Goal: Task Accomplishment & Management: Manage account settings

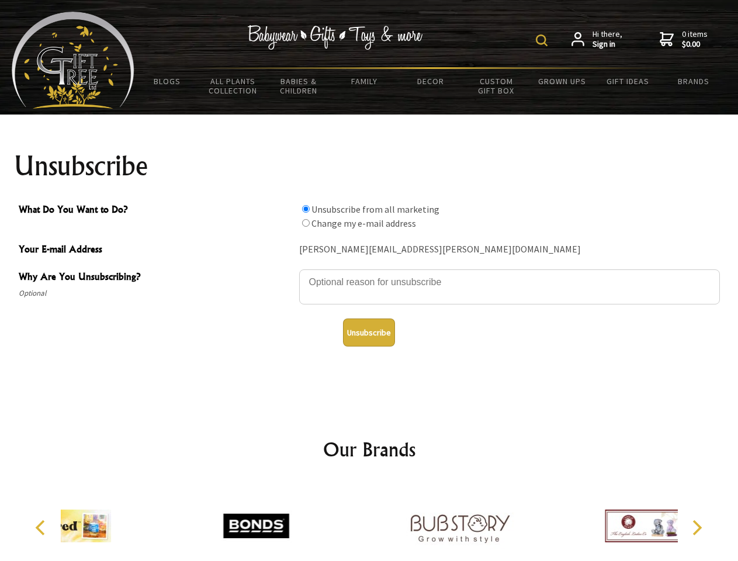
click at [544, 40] on img at bounding box center [542, 40] width 12 height 12
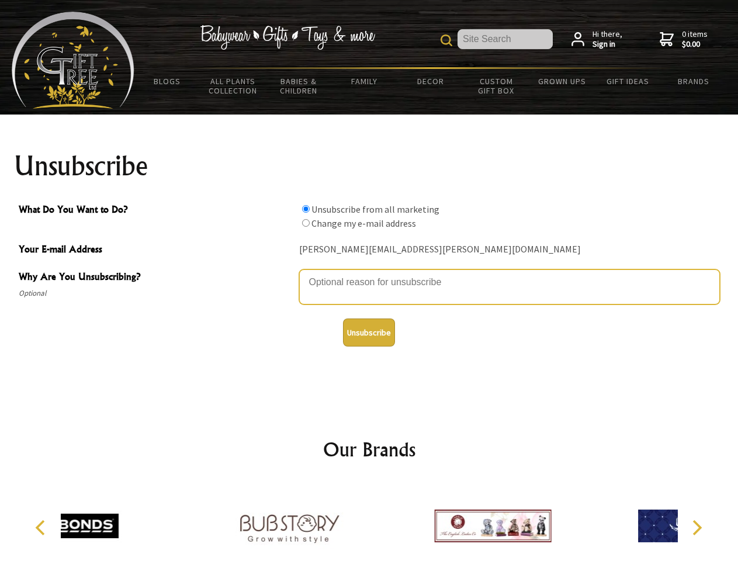
click at [370, 274] on textarea "Why Are You Unsubscribing?" at bounding box center [509, 287] width 421 height 35
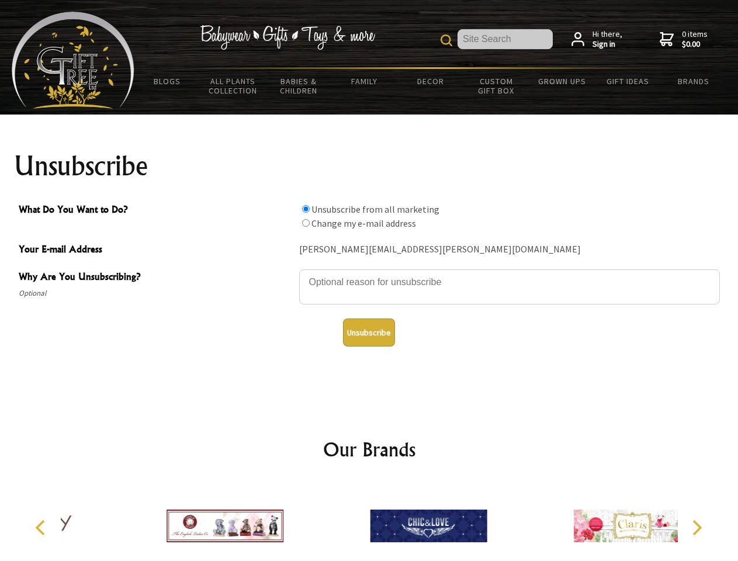
click at [306, 209] on input "What Do You Want to Do?" at bounding box center [306, 209] width 8 height 8
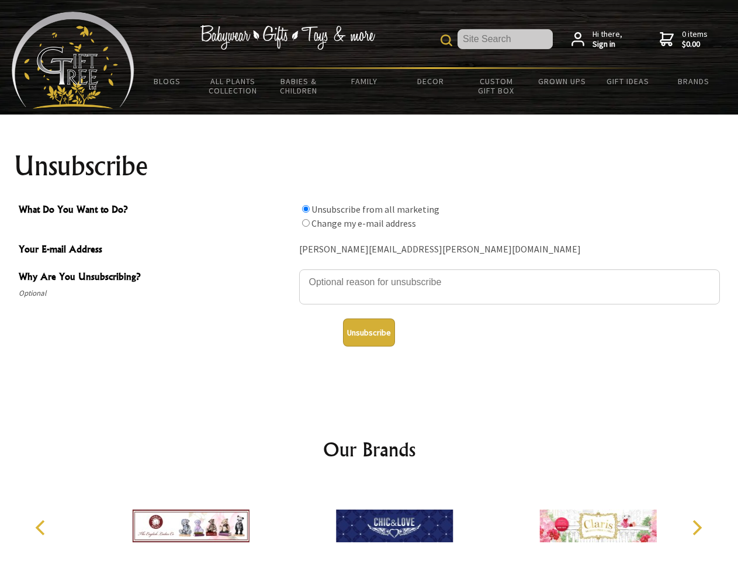
click at [306, 223] on input "What Do You Want to Do?" at bounding box center [306, 223] width 8 height 8
radio input "true"
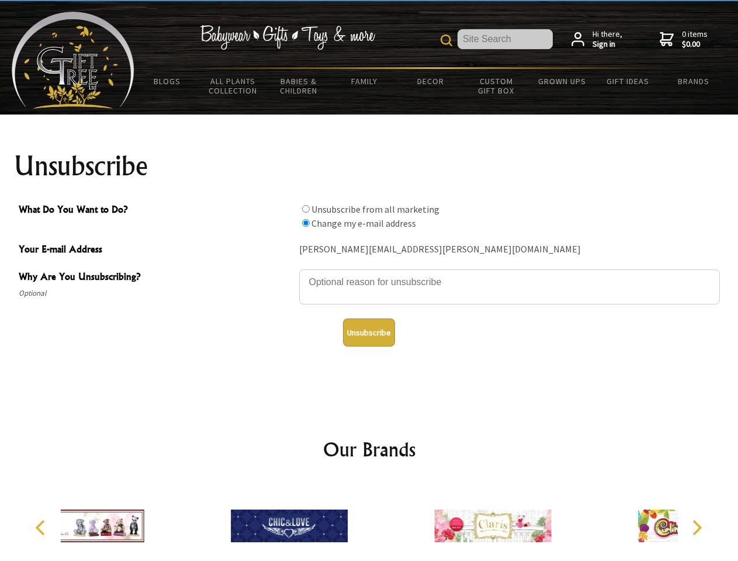
click at [369, 333] on button "Unsubscribe" at bounding box center [369, 333] width 52 height 28
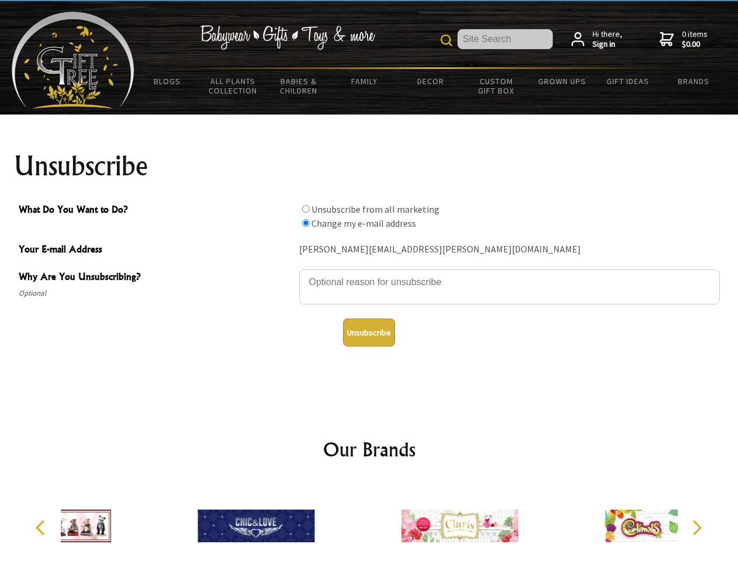
click at [370, 522] on div at bounding box center [459, 527] width 203 height 91
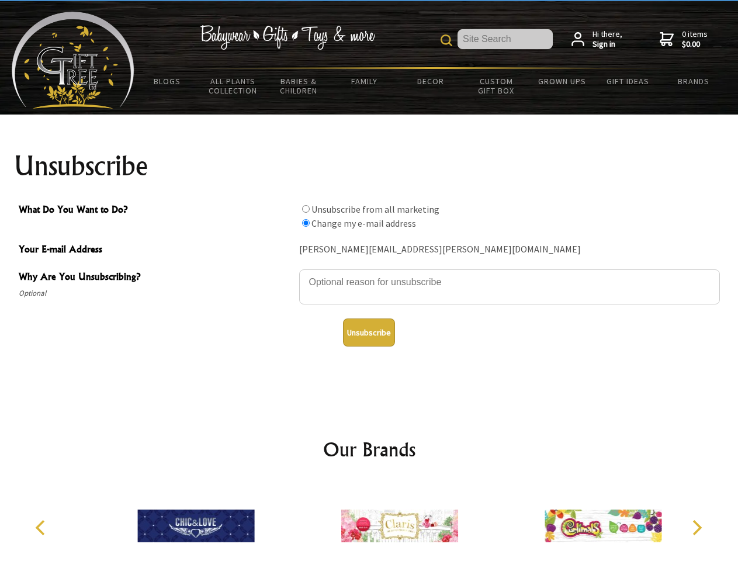
click at [42, 528] on icon "Previous" at bounding box center [41, 527] width 15 height 15
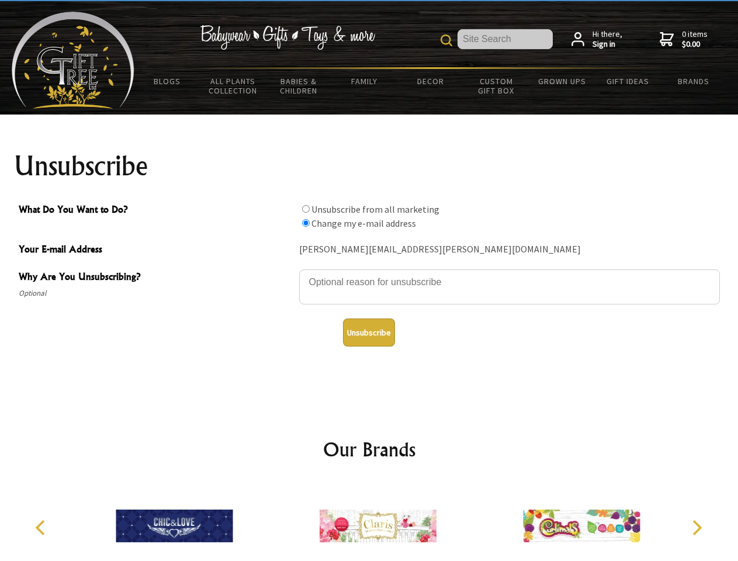
click at [697, 528] on icon "Next" at bounding box center [696, 527] width 15 height 15
